Goal: Task Accomplishment & Management: Complete application form

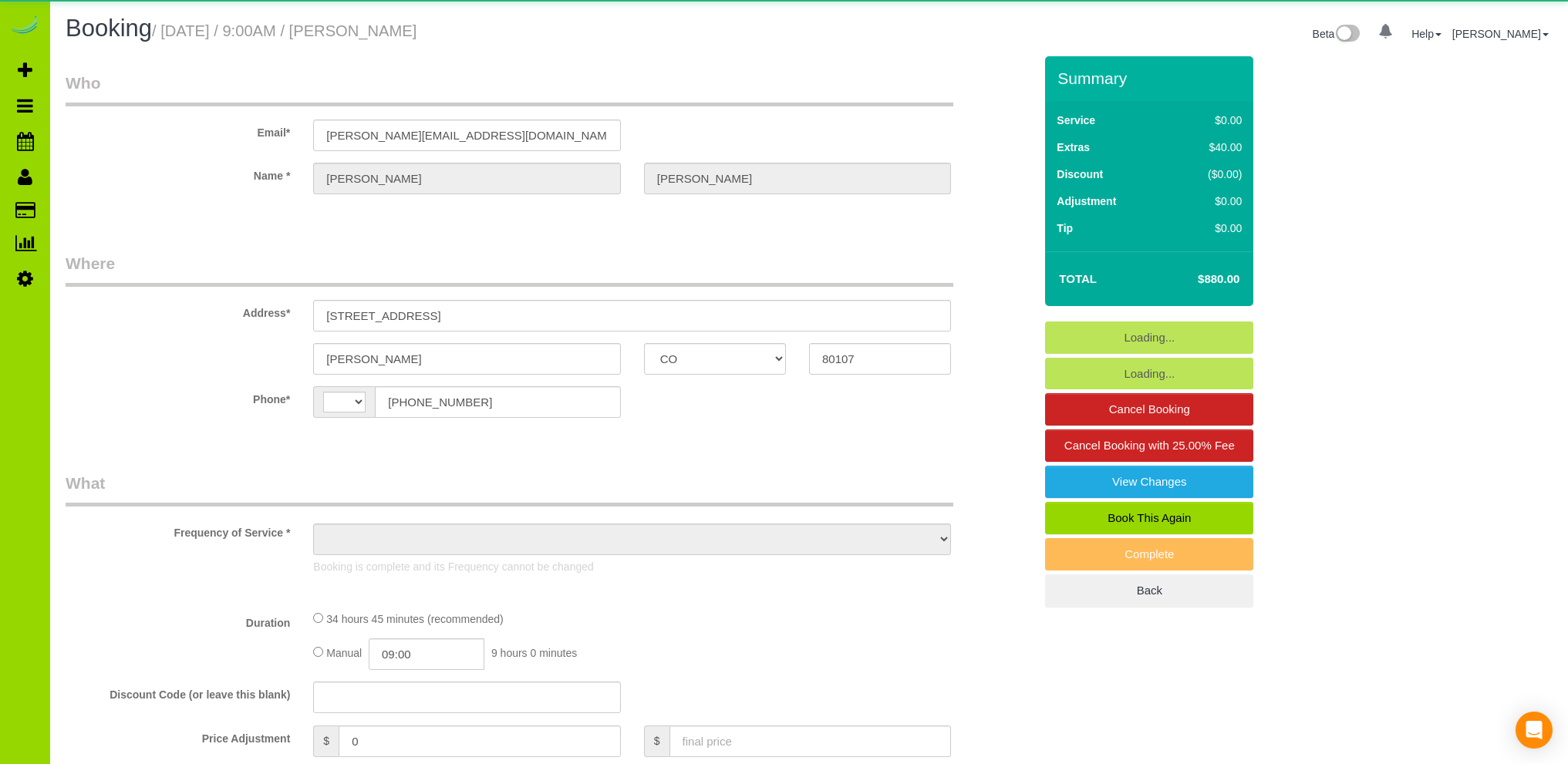
select select "CO"
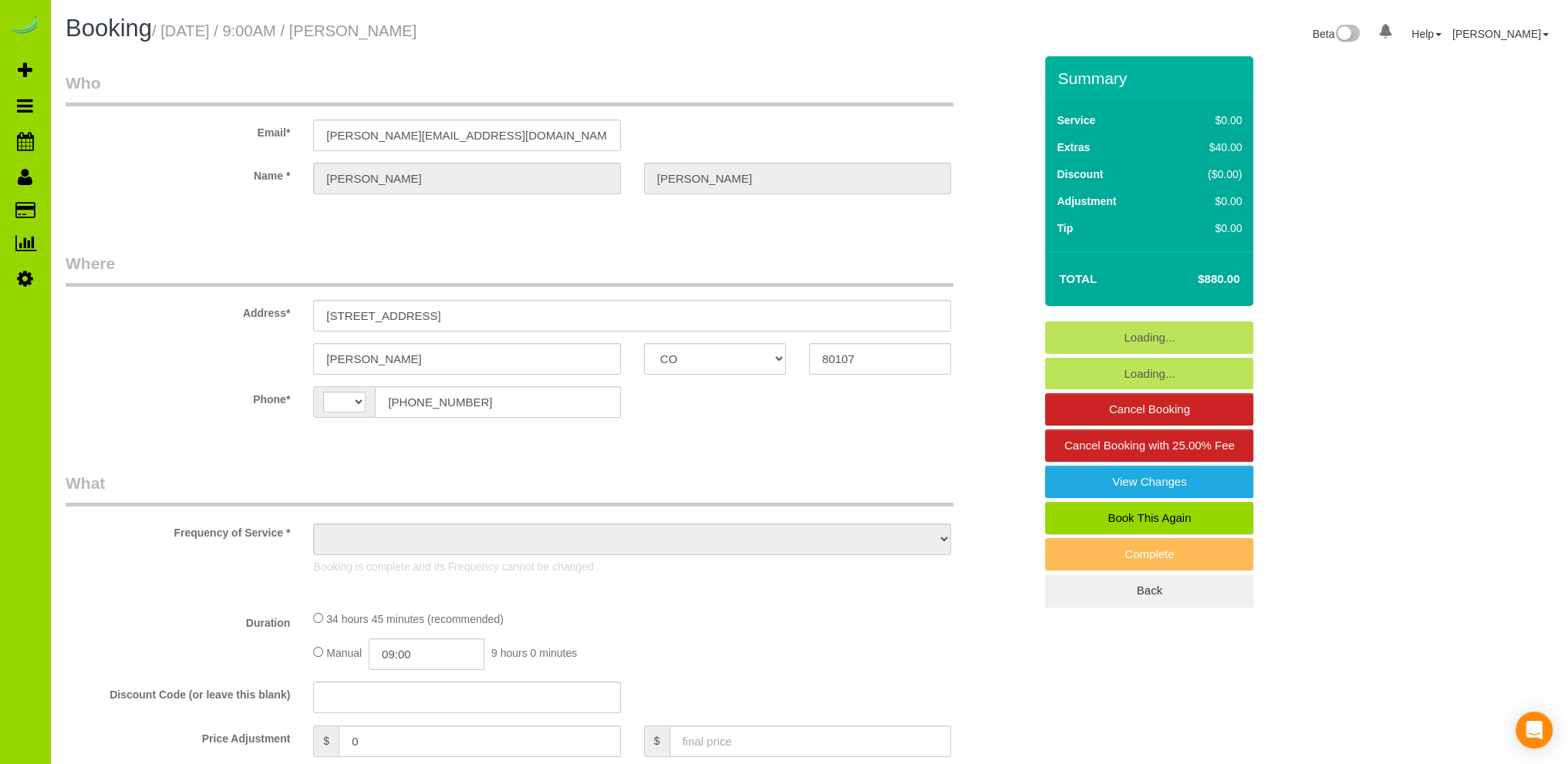
select select "string:[GEOGRAPHIC_DATA]"
select select "object:1224"
select select "string:fspay-33eda62a-8022-4008-bebb-104b74c80101"
select select "spot1"
select select "number:69"
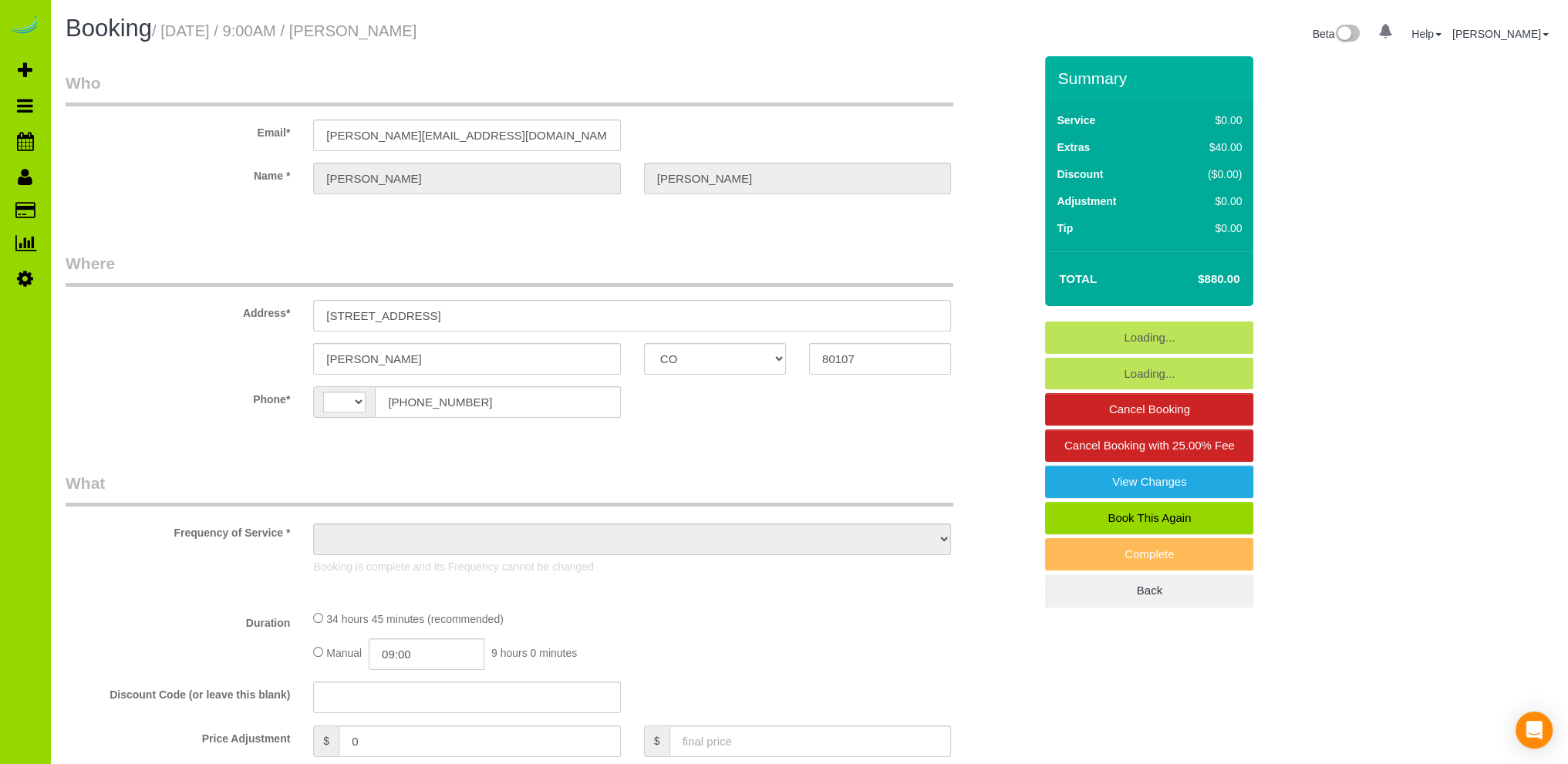
select select "number:6"
select select "number:19"
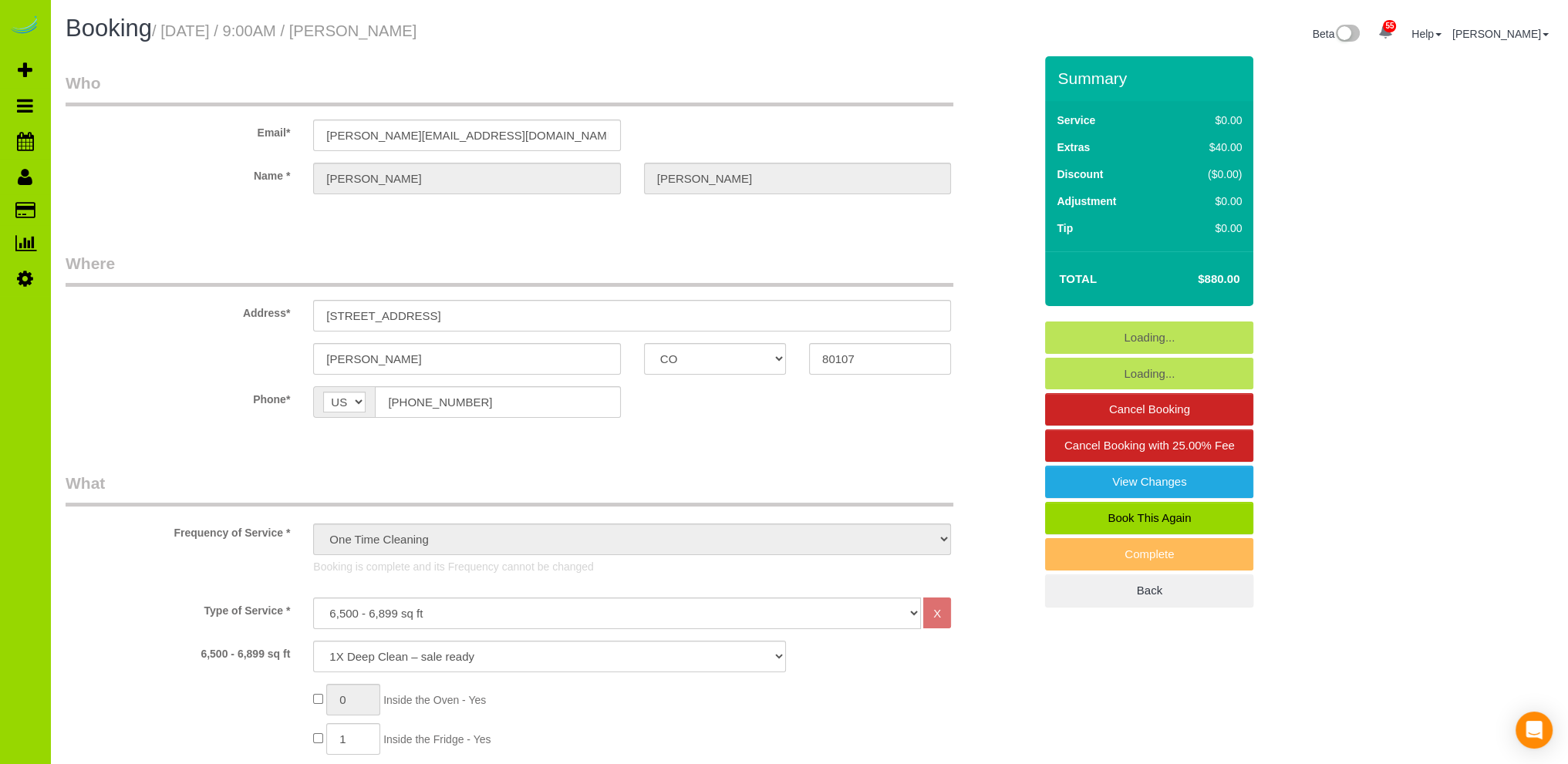
select select "spot6"
select select "2"
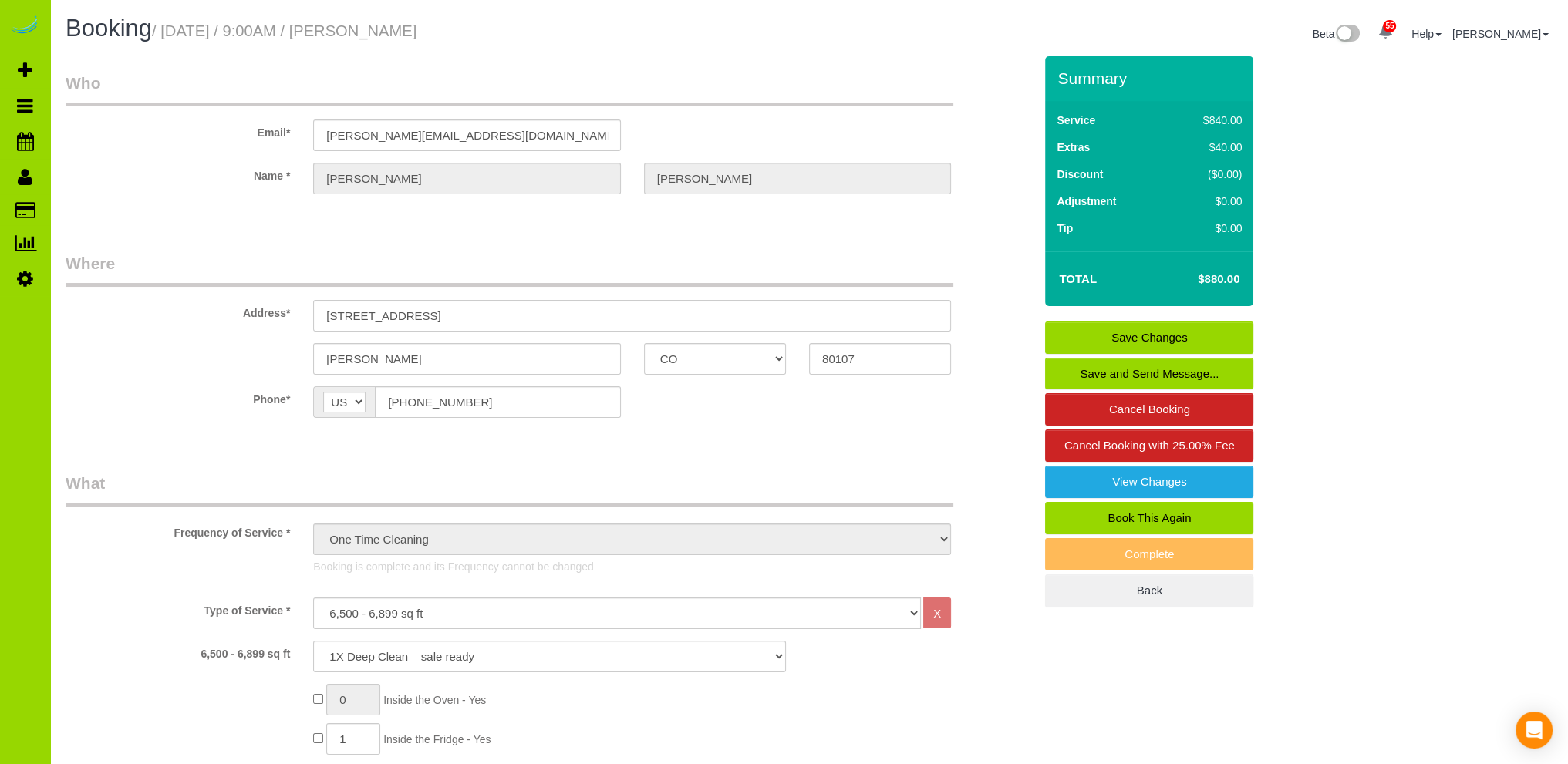
drag, startPoint x: 424, startPoint y: 216, endPoint x: 417, endPoint y: 209, distance: 9.9
click at [425, 216] on fieldset "Who Email* [PERSON_NAME][EMAIL_ADDRESS][DOMAIN_NAME] Name * [PERSON_NAME]" at bounding box center [549, 147] width 968 height 150
